Goal: Navigation & Orientation: Understand site structure

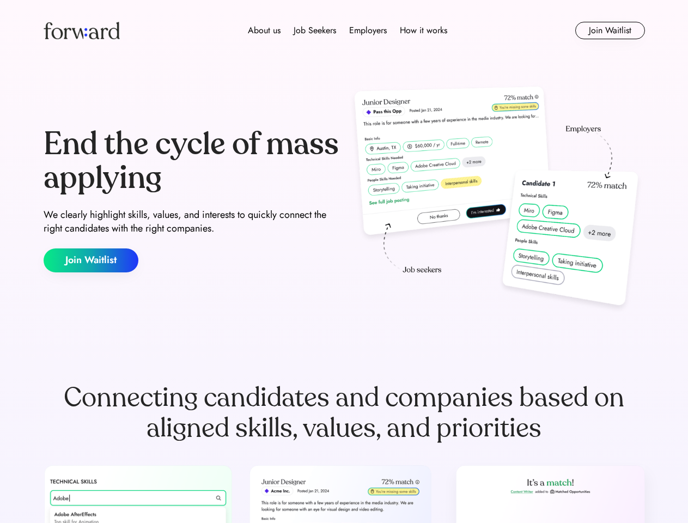
click at [344, 261] on div "End the cycle of mass applying We clearly highlight skills, values, and interes…" at bounding box center [344, 200] width 601 height 234
click at [344, 31] on div "About us Job Seekers Employers How it works" at bounding box center [347, 30] width 429 height 13
click at [82, 31] on img at bounding box center [82, 30] width 76 height 17
click at [347, 31] on div "About us Job Seekers Employers How it works" at bounding box center [347, 30] width 429 height 13
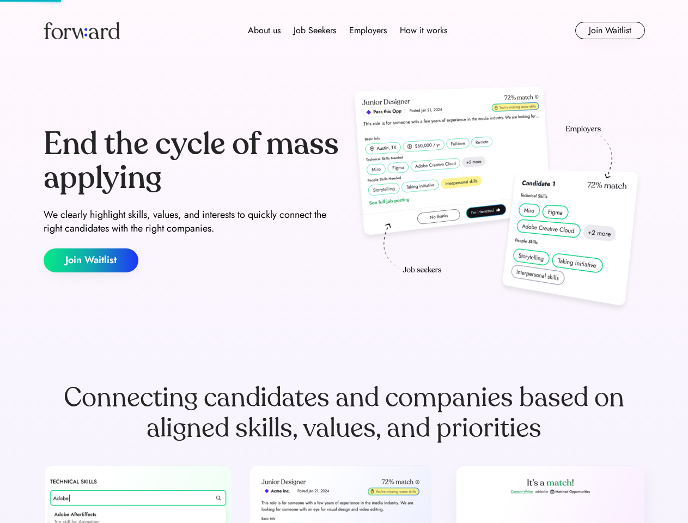
click at [264, 31] on div "About us" at bounding box center [264, 30] width 33 height 13
click at [315, 31] on div "Job Seekers" at bounding box center [315, 30] width 42 height 13
click at [368, 31] on div "Employers" at bounding box center [368, 30] width 38 height 13
click at [423, 31] on div "How it works" at bounding box center [423, 30] width 47 height 13
click at [609, 31] on button "Join Waitlist" at bounding box center [610, 30] width 70 height 17
